Goal: Task Accomplishment & Management: Manage account settings

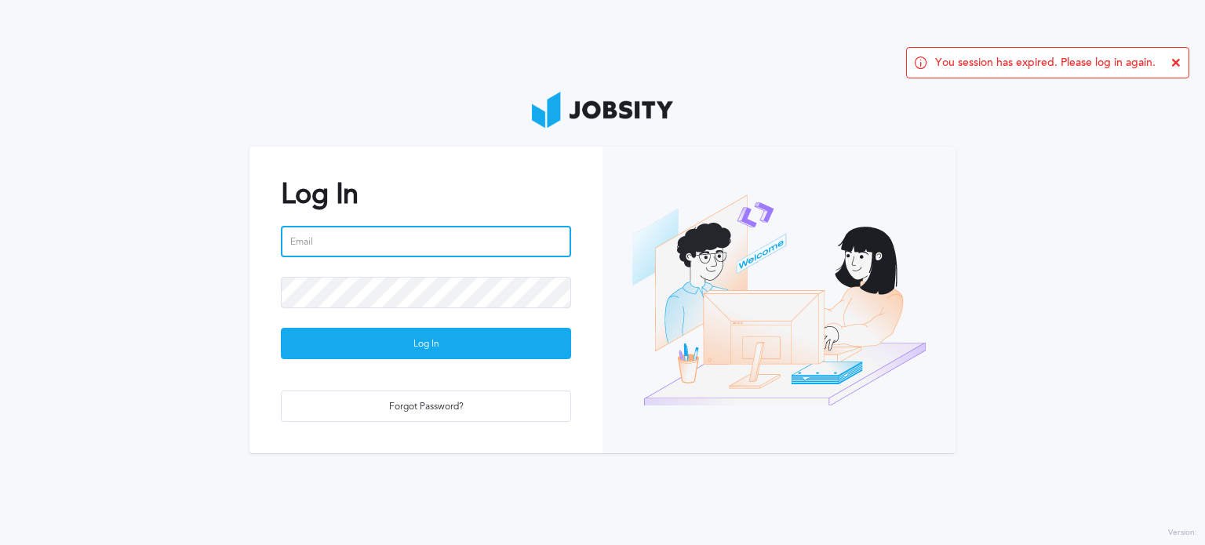
click at [477, 245] on input "email" at bounding box center [426, 241] width 290 height 31
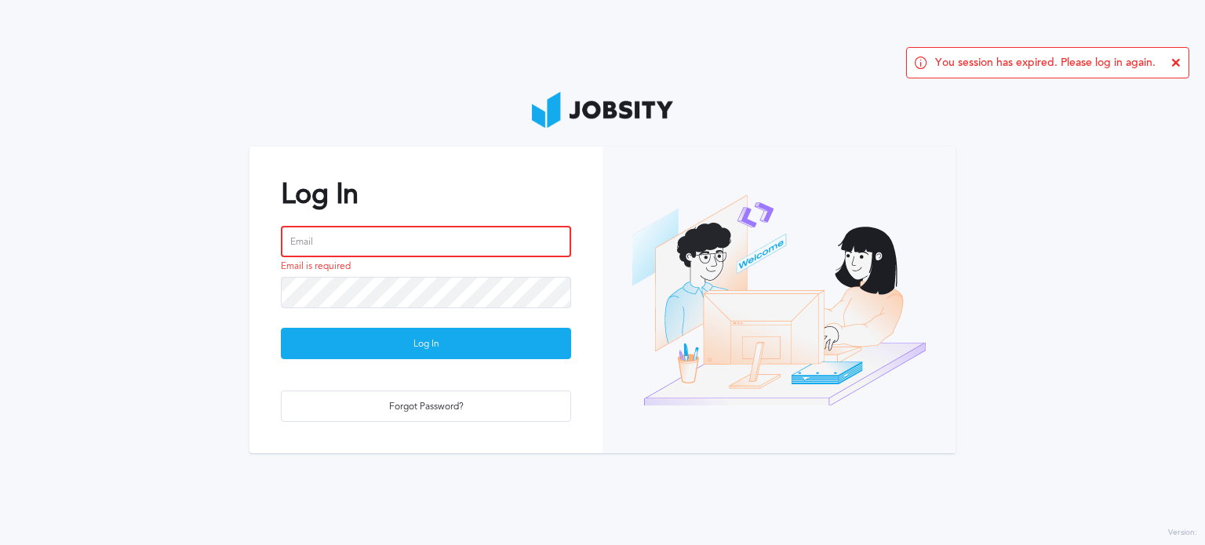
type input "[PERSON_NAME][EMAIL_ADDRESS][PERSON_NAME][DOMAIN_NAME]"
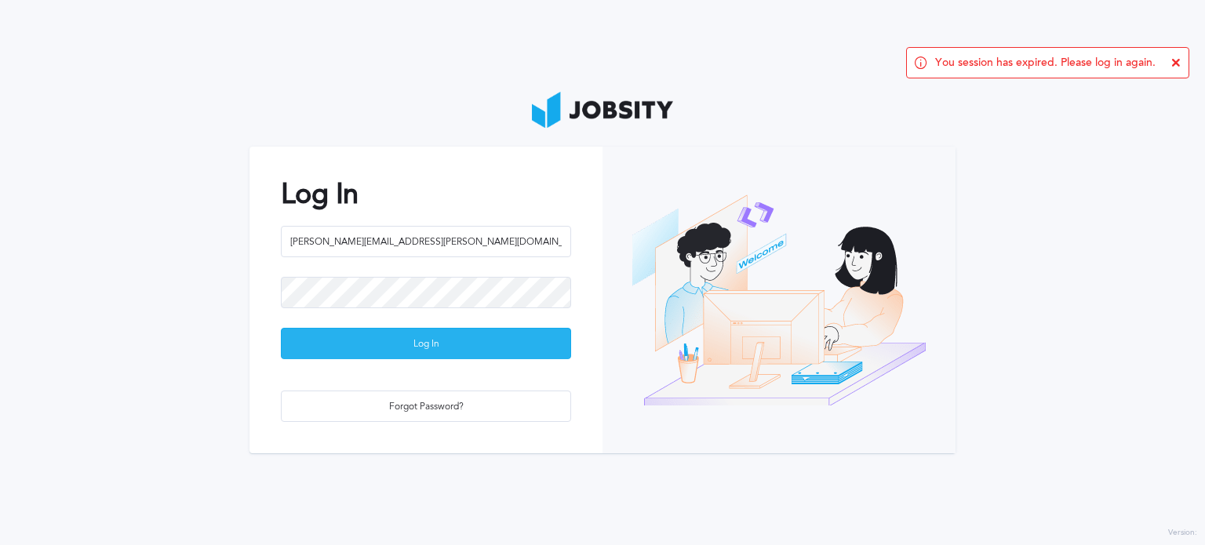
click at [457, 347] on div "Log In" at bounding box center [426, 344] width 289 height 31
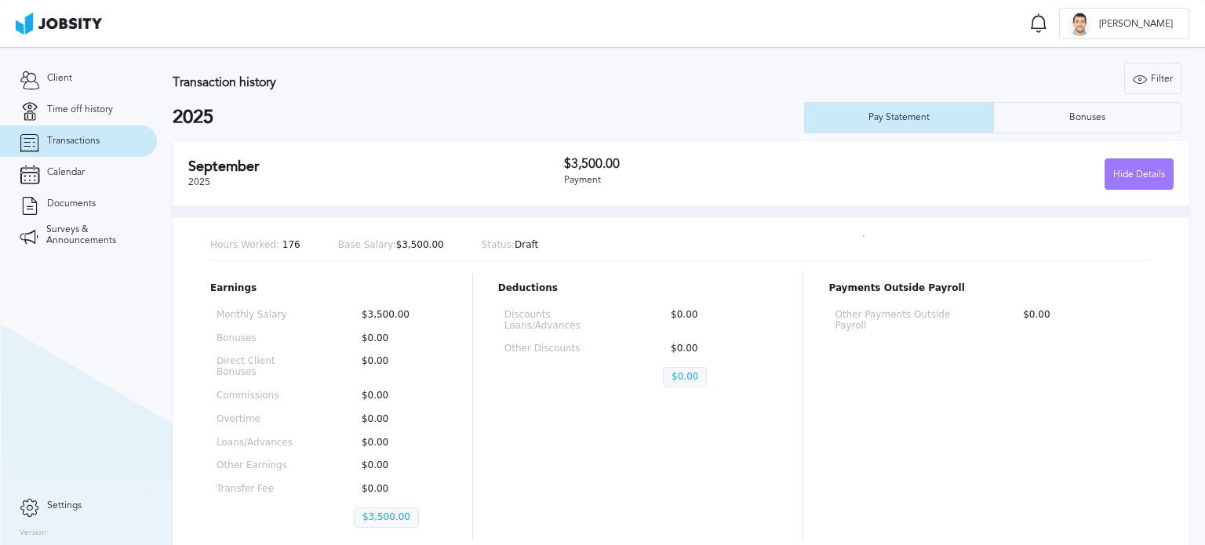
click at [465, 279] on div "Earnings Monthly Salary $3,500.00 Bonuses $0.00 Direct Client Bonuses $0.00 Com…" at bounding box center [680, 407] width 941 height 267
